Goal: Information Seeking & Learning: Learn about a topic

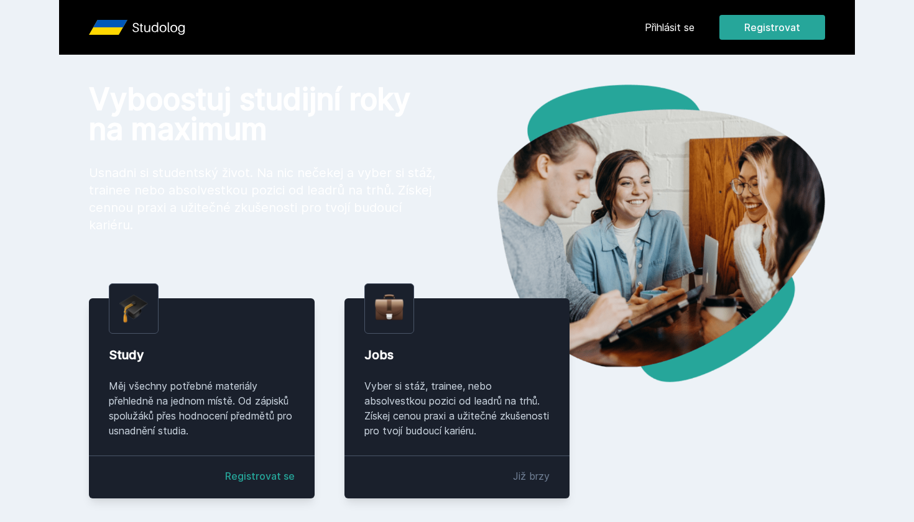
scroll to position [32, 0]
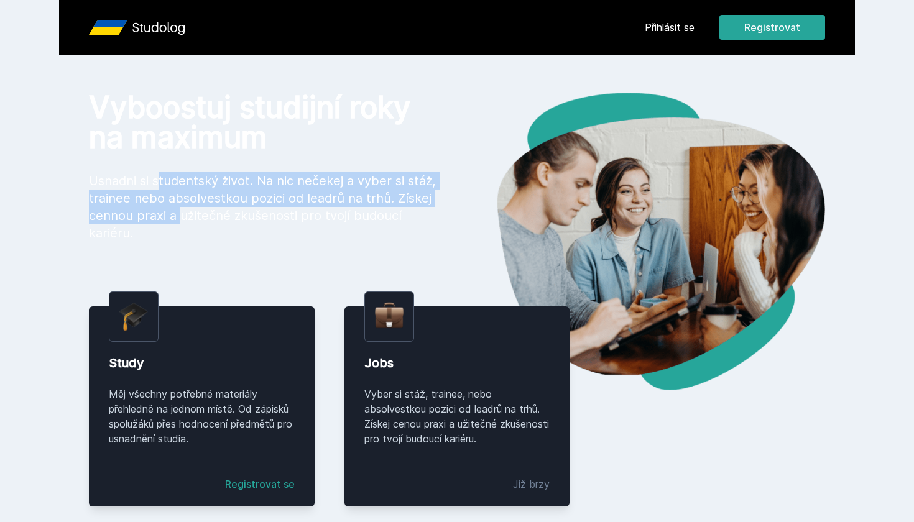
drag, startPoint x: 111, startPoint y: 176, endPoint x: 159, endPoint y: 213, distance: 60.8
click at [159, 213] on p "Usnadni si studentský život. Na nic nečekej a vyber si stáž, trainee nebo absol…" at bounding box center [263, 207] width 348 height 70
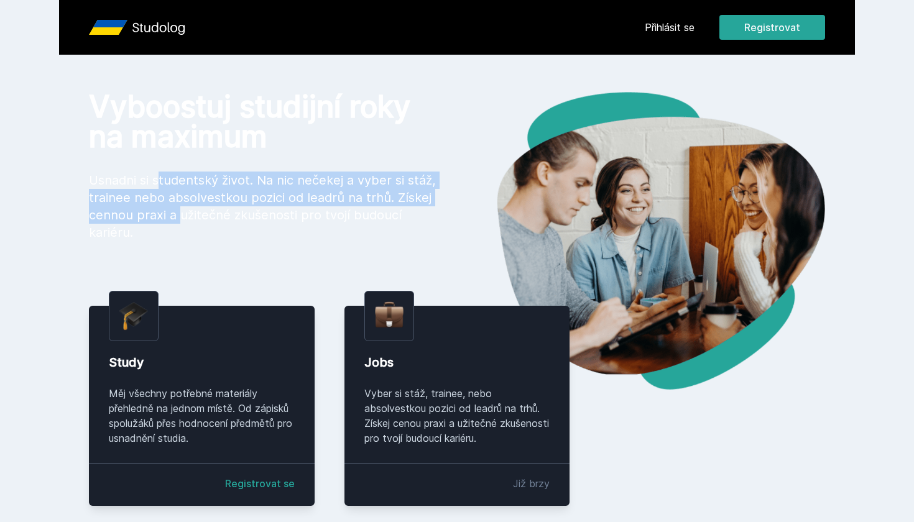
click at [673, 31] on link "Přihlásit se" at bounding box center [670, 27] width 50 height 15
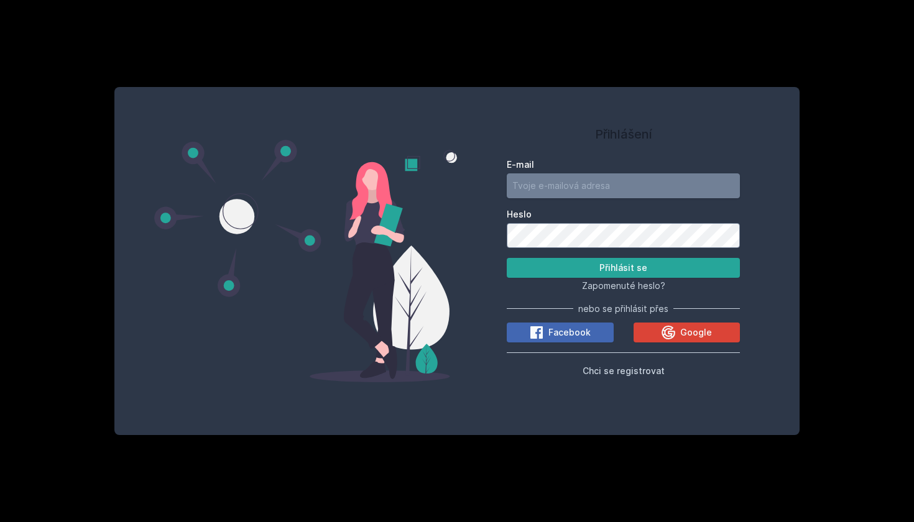
type input "[EMAIL_ADDRESS][DOMAIN_NAME]"
click at [614, 265] on button "Přihlásit se" at bounding box center [623, 268] width 233 height 20
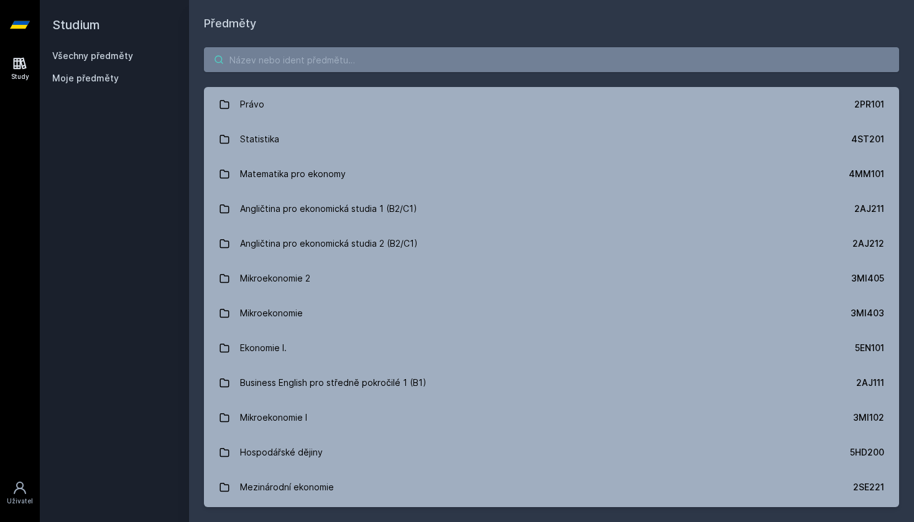
click at [252, 55] on input "search" at bounding box center [551, 59] width 695 height 25
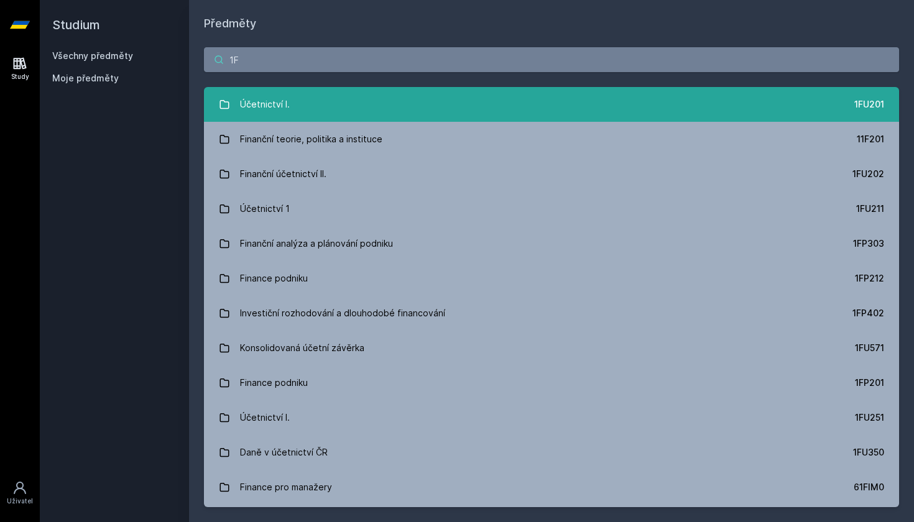
type input "1F"
click at [330, 116] on link "Účetnictví I. 1FU201" at bounding box center [551, 104] width 695 height 35
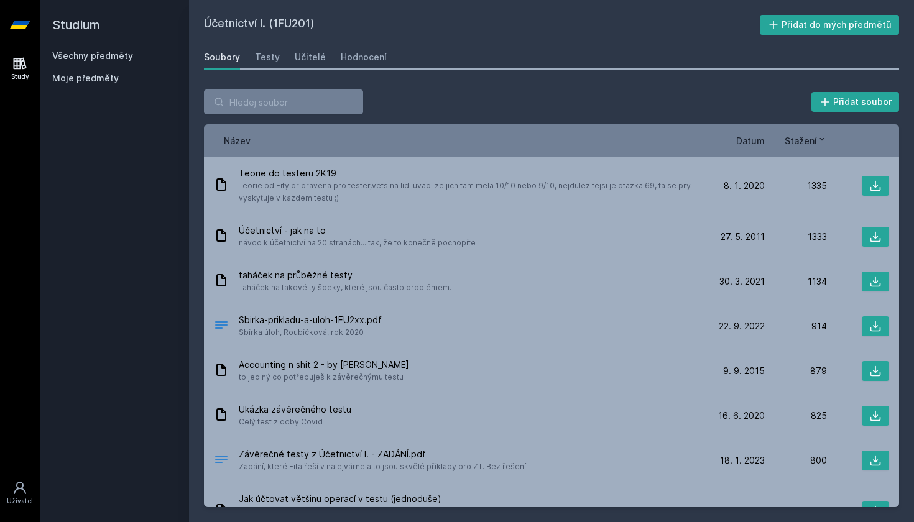
click at [760, 140] on span "Datum" at bounding box center [750, 140] width 29 height 13
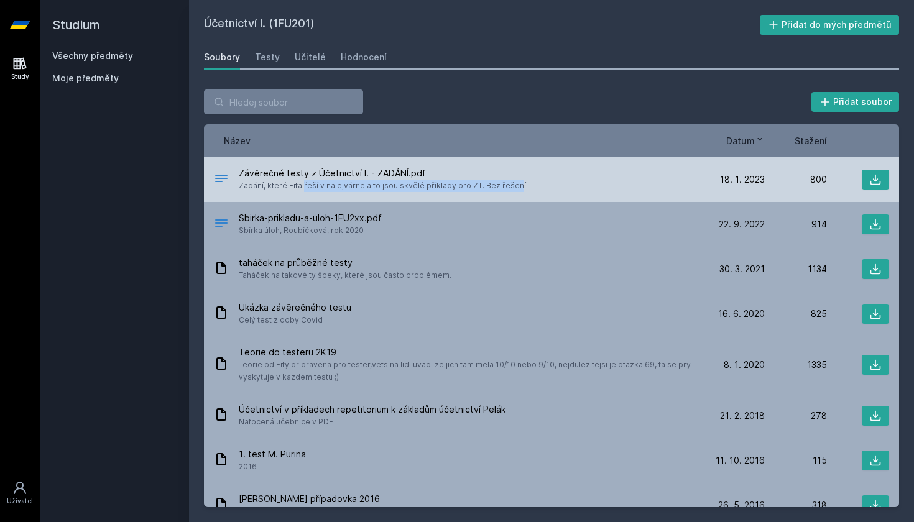
drag, startPoint x: 256, startPoint y: 184, endPoint x: 454, endPoint y: 186, distance: 198.3
click at [454, 186] on span "Zadání, které Fifa řeší v nalejvárne a to jsou skvělé příklady pro ZT. Bez řeše…" at bounding box center [382, 186] width 287 height 12
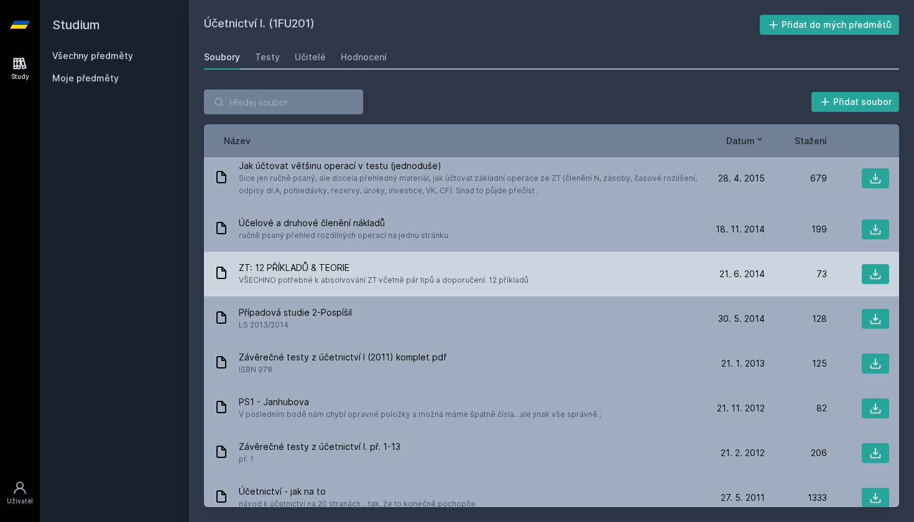
scroll to position [608, 0]
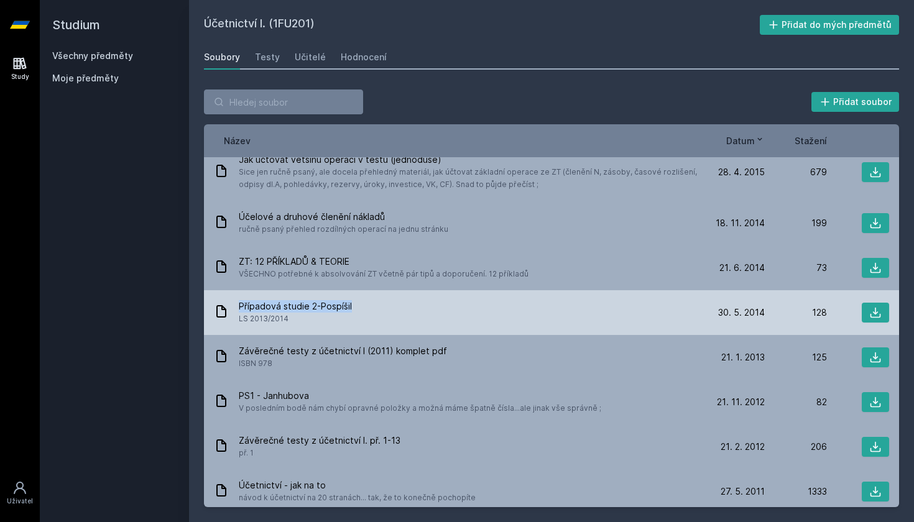
drag, startPoint x: 239, startPoint y: 304, endPoint x: 367, endPoint y: 306, distance: 128.7
click at [367, 306] on div "Případová studie 2-[PERSON_NAME] LS 2013/2014" at bounding box center [458, 312] width 489 height 25
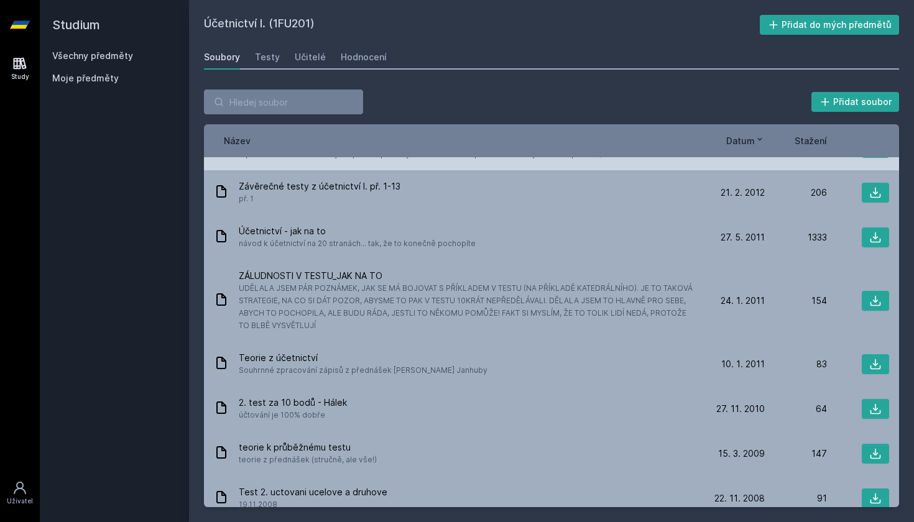
scroll to position [867, 0]
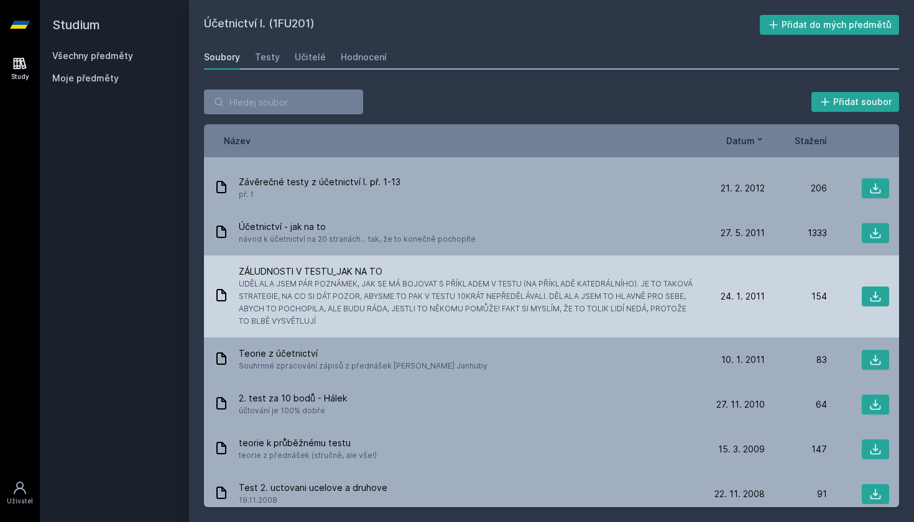
drag, startPoint x: 354, startPoint y: 282, endPoint x: 397, endPoint y: 320, distance: 57.3
click at [397, 320] on span "UDĚLALA JSEM PÁR POZNÁMEK, JAK SE MÁ BOJOVAT S PŘÍKLADEM V TESTU (NA PŘÍKLADĚ K…" at bounding box center [468, 303] width 459 height 50
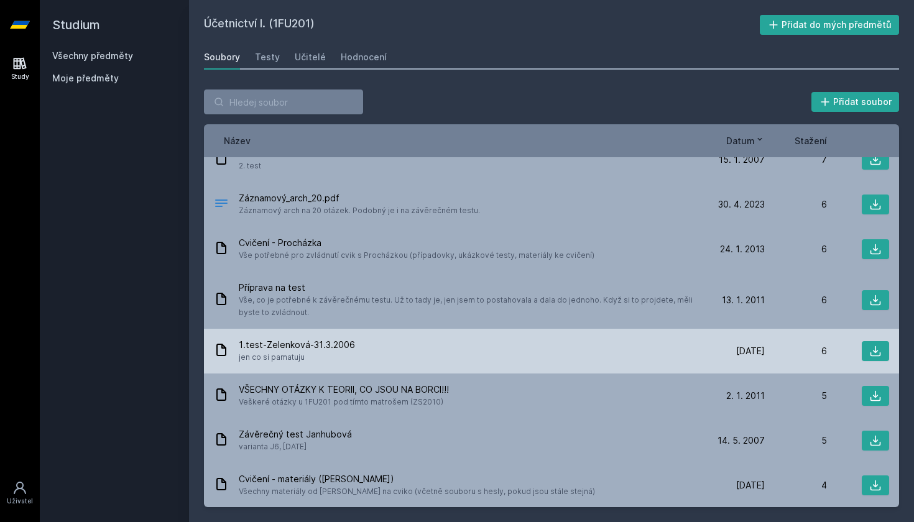
scroll to position [3989, 0]
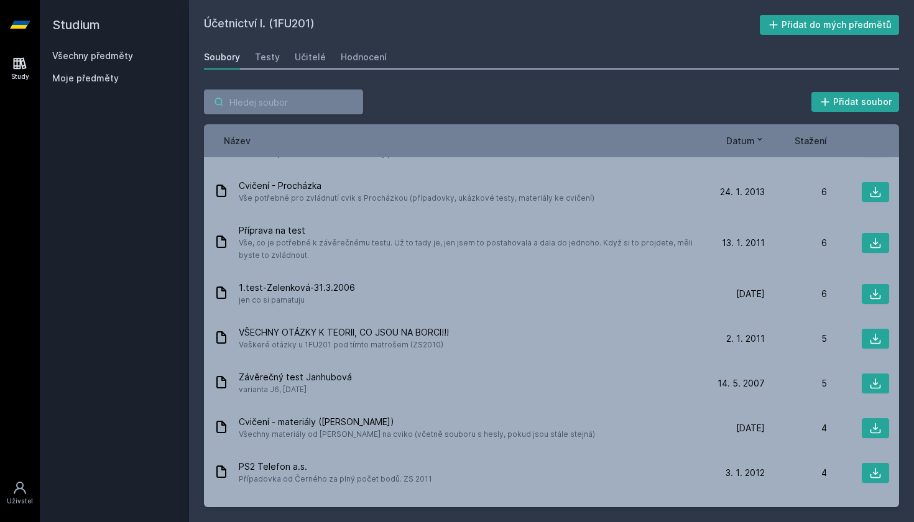
click at [297, 108] on input "search" at bounding box center [283, 102] width 159 height 25
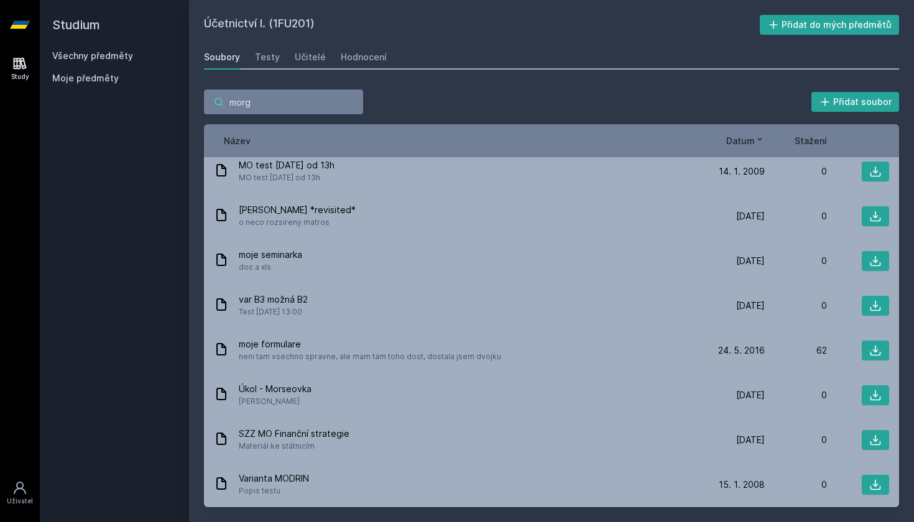
scroll to position [0, 0]
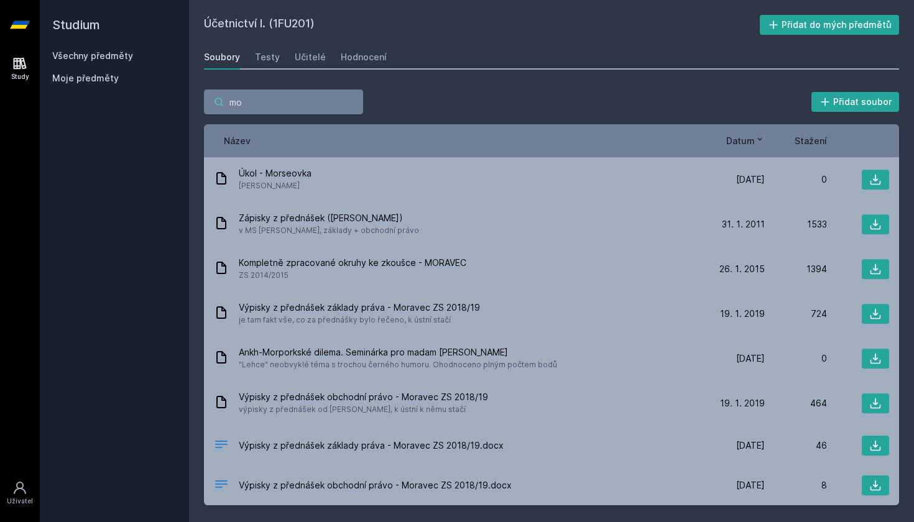
type input "m"
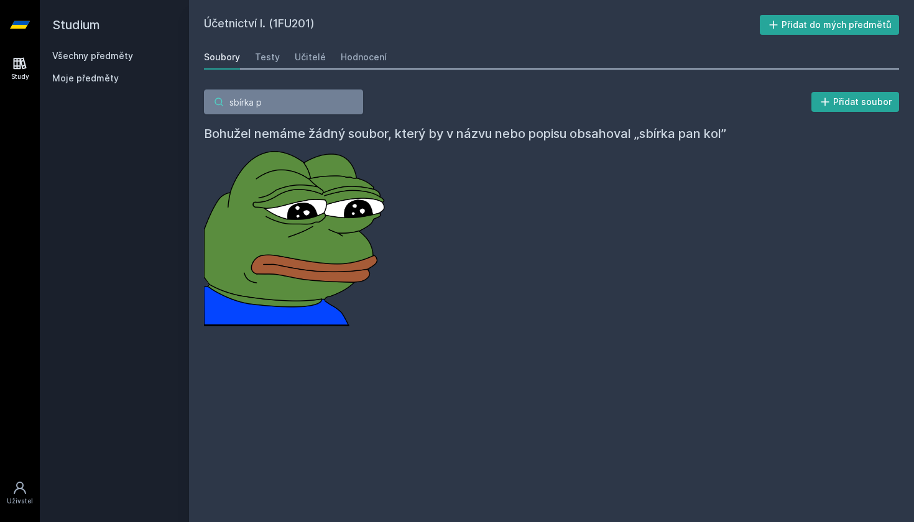
type input "sbírka"
